Goal: Task Accomplishment & Management: Manage account settings

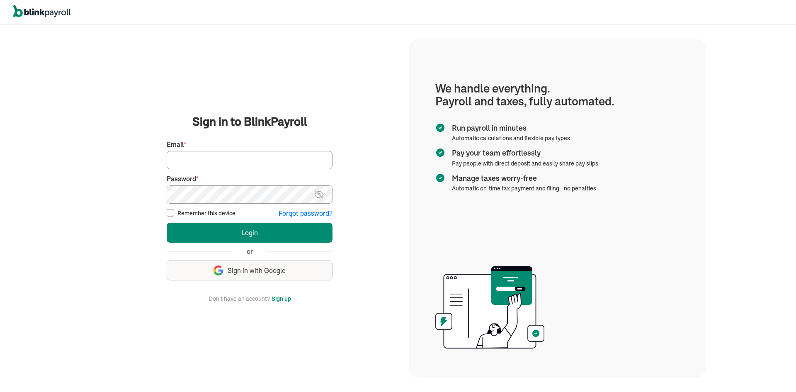
click at [241, 152] on input "Email *" at bounding box center [250, 160] width 166 height 18
click at [355, 112] on div "We handle it all. Payroll and taxes, fully automated. Back Forgot your password…" at bounding box center [249, 208] width 318 height 365
click at [229, 165] on input "Email *" at bounding box center [250, 160] width 166 height 18
type input "aphilias1"
click at [167, 214] on input "Remember this device" at bounding box center [170, 212] width 7 height 7
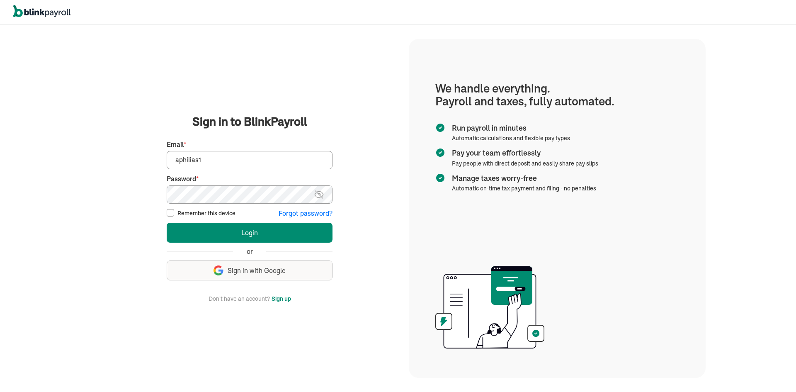
checkbox input "true"
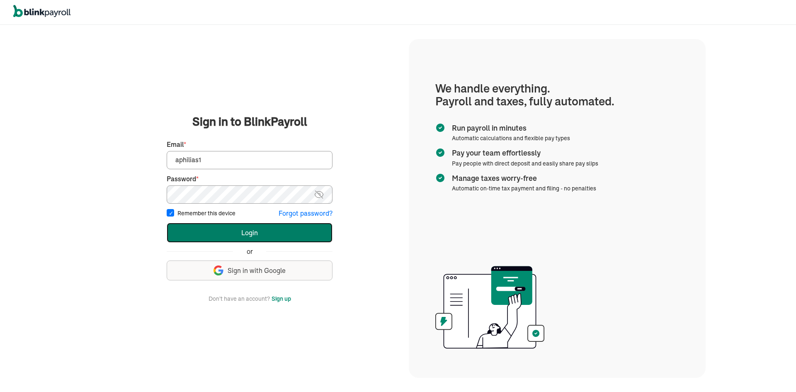
click at [191, 228] on button "Login" at bounding box center [250, 233] width 166 height 20
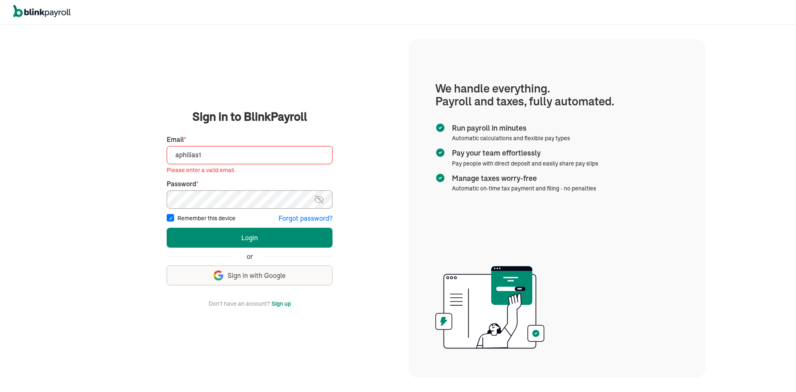
click at [247, 150] on input "aphilias1" at bounding box center [250, 155] width 166 height 18
click at [206, 153] on input "aphilias1" at bounding box center [250, 155] width 166 height 18
click at [178, 155] on input "aphilias1" at bounding box center [250, 155] width 166 height 18
click at [207, 153] on input "aphilias1" at bounding box center [250, 155] width 166 height 18
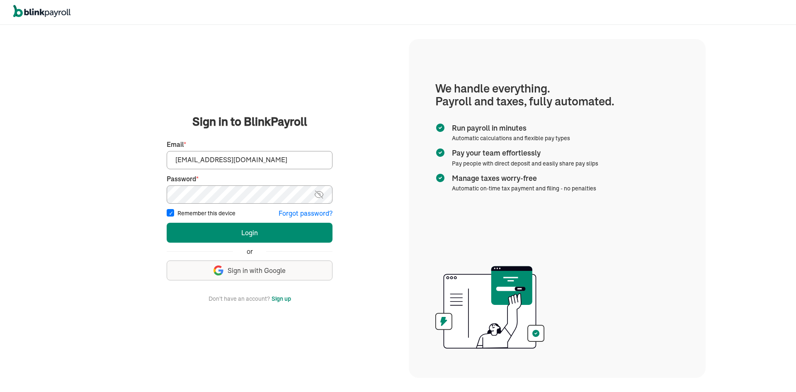
click at [167, 223] on button "Login" at bounding box center [250, 233] width 166 height 20
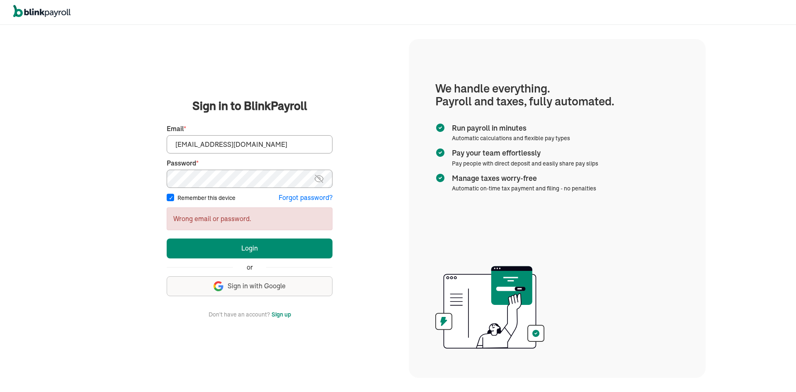
click at [251, 145] on input "aphilias153@gmail.com" at bounding box center [250, 144] width 166 height 18
drag, startPoint x: 272, startPoint y: 144, endPoint x: 152, endPoint y: 137, distance: 119.6
click at [152, 137] on main "Sign in to BlinkPayroll Sign in 30-day free trial Sign up now, get 20% off for …" at bounding box center [249, 207] width 298 height 221
type input "v"
click at [228, 147] on input "v" at bounding box center [250, 144] width 166 height 18
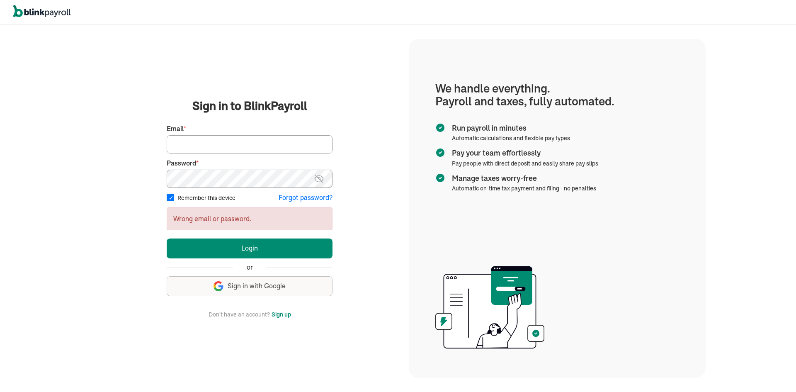
paste input "[EMAIL_ADDRESS][DOMAIN_NAME]"
type input "[EMAIL_ADDRESS][DOMAIN_NAME]"
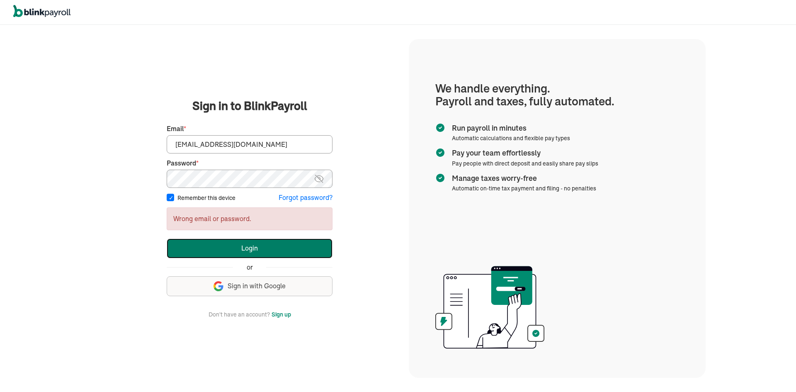
click at [247, 256] on button "Login" at bounding box center [250, 248] width 166 height 20
click at [275, 246] on button "Login" at bounding box center [250, 248] width 166 height 20
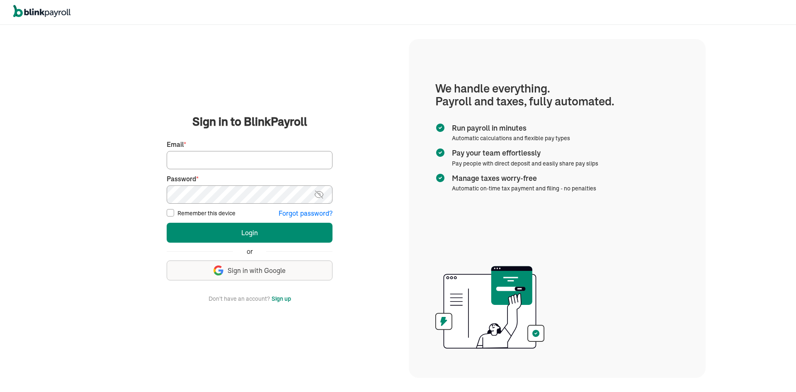
click at [259, 161] on input "Email *" at bounding box center [250, 160] width 166 height 18
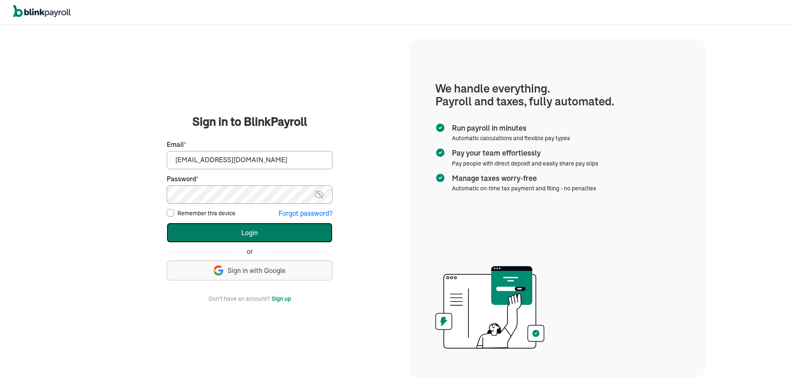
click at [233, 225] on button "Login" at bounding box center [250, 233] width 166 height 20
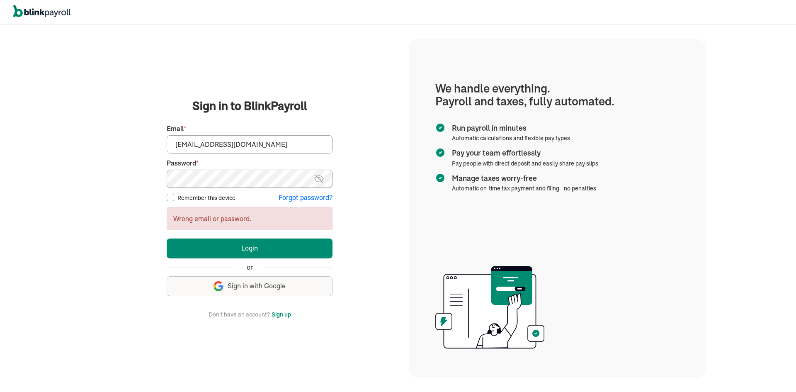
drag, startPoint x: 239, startPoint y: 141, endPoint x: 129, endPoint y: 143, distance: 110.3
click at [129, 143] on main "Sign in to BlinkPayroll Sign in 30-day free trial Sign up now, get 20% off for …" at bounding box center [249, 207] width 298 height 221
paste input "[EMAIL_ADDRESS][DOMAIN_NAME]"
click at [264, 147] on input "[EMAIL_ADDRESS]" at bounding box center [250, 144] width 166 height 18
type input "[EMAIL_ADDRESS][DOMAIN_NAME]"
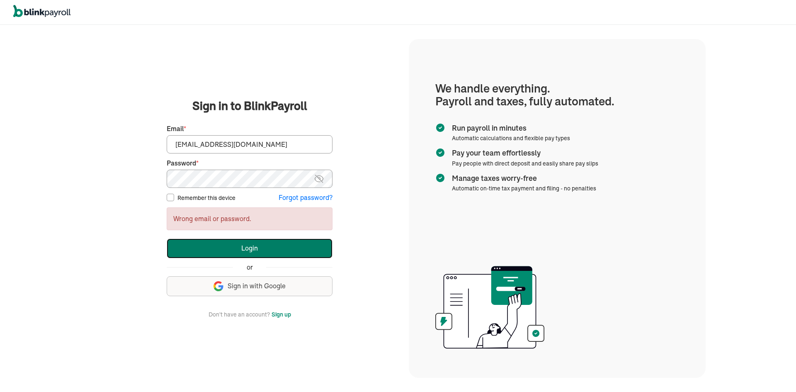
click at [221, 249] on button "Login" at bounding box center [250, 248] width 166 height 20
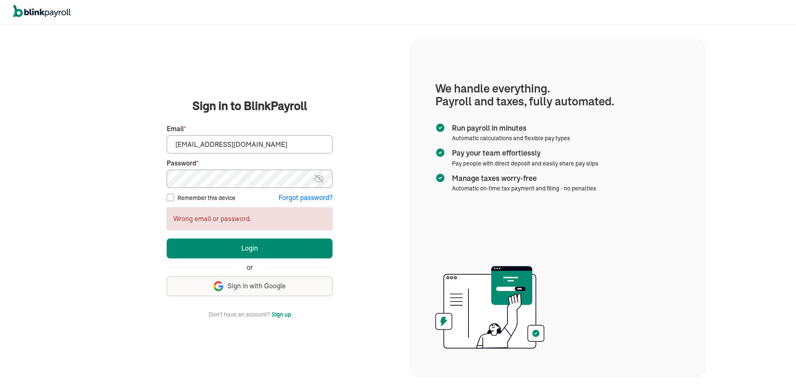
click at [322, 177] on img at bounding box center [319, 179] width 10 height 10
